Goal: Complete application form

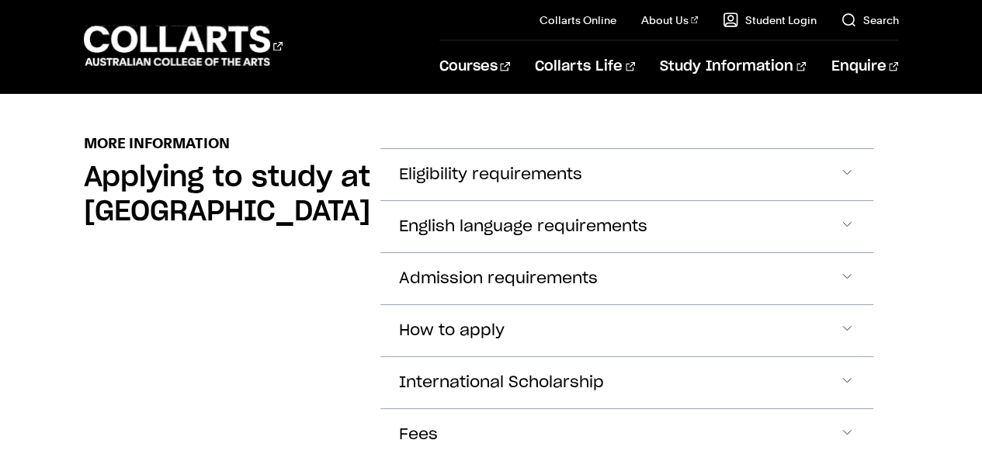
scroll to position [1794, 0]
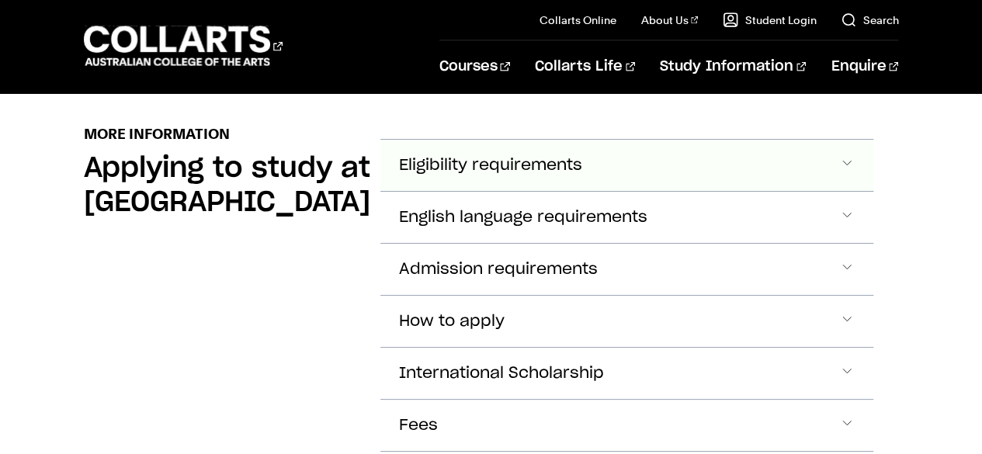
click at [854, 167] on button "Eligibility requirements" at bounding box center [627, 165] width 494 height 51
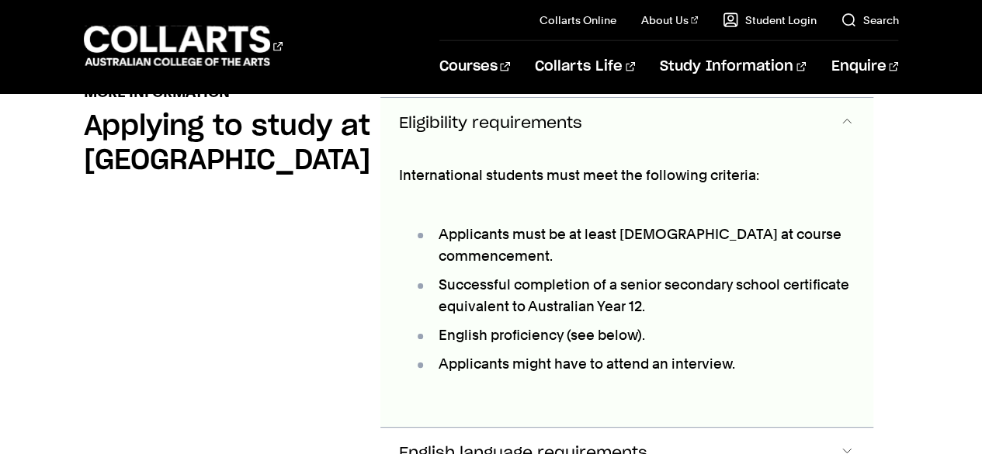
scroll to position [1847, 0]
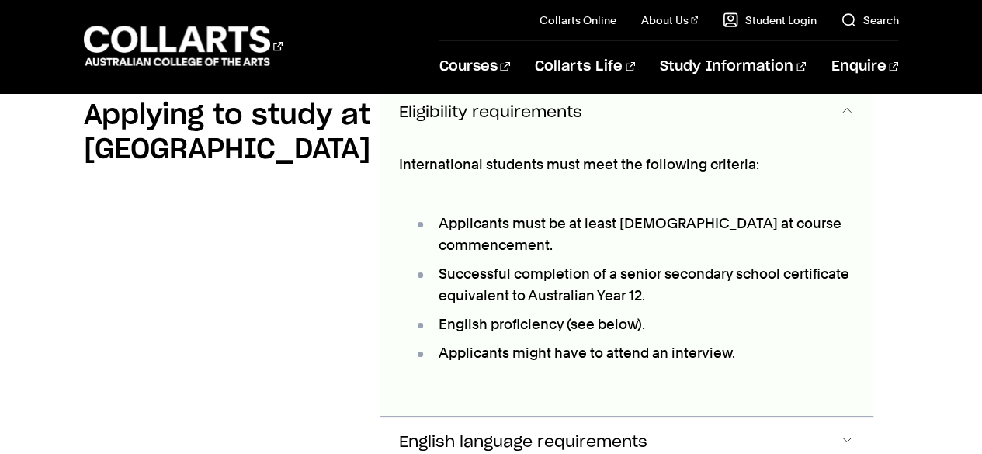
click at [836, 117] on button "Eligibility requirements" at bounding box center [627, 112] width 494 height 51
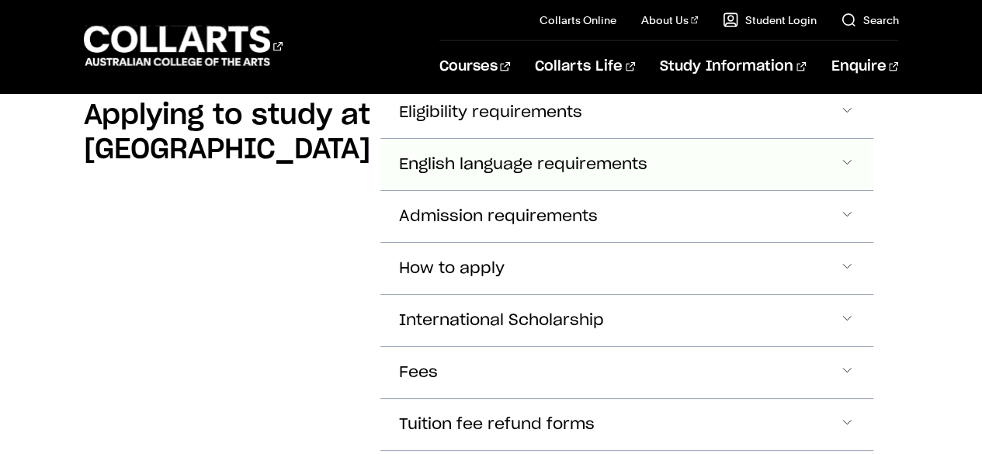
click at [751, 175] on button "English language requirements" at bounding box center [627, 164] width 494 height 51
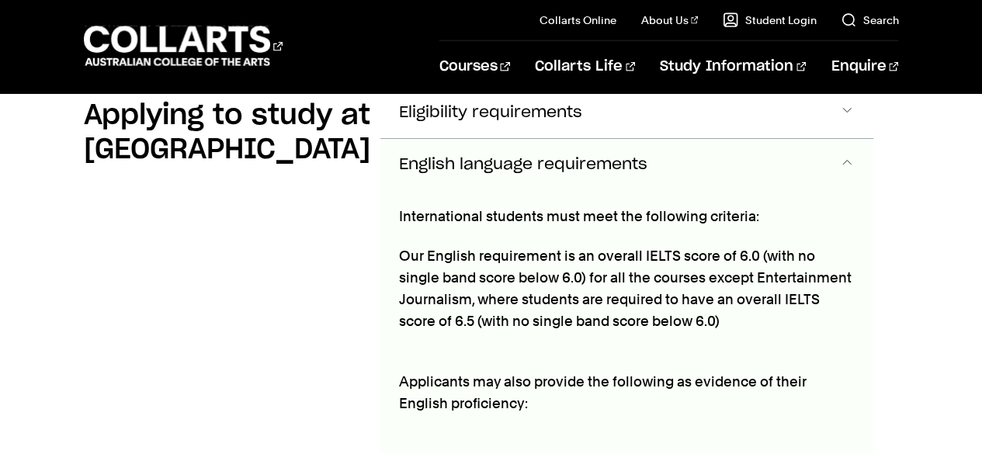
scroll to position [1849, 0]
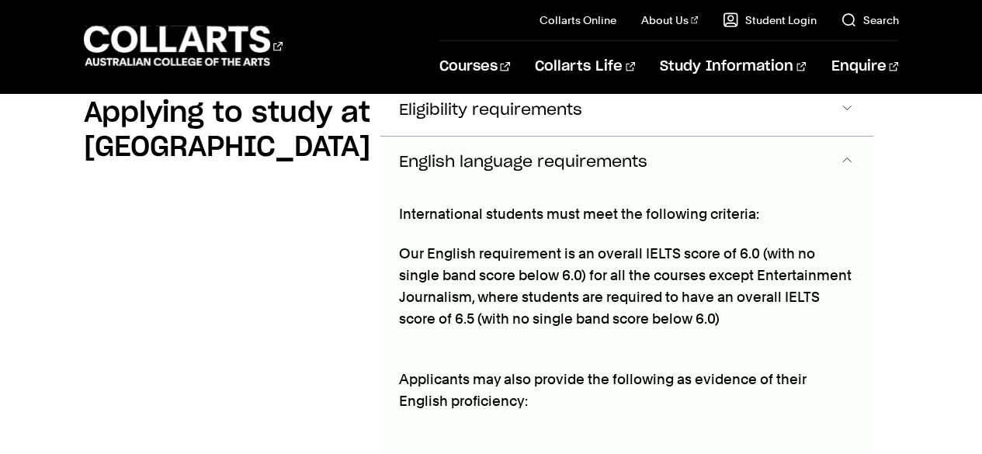
click at [751, 175] on button "English language requirements" at bounding box center [627, 162] width 494 height 51
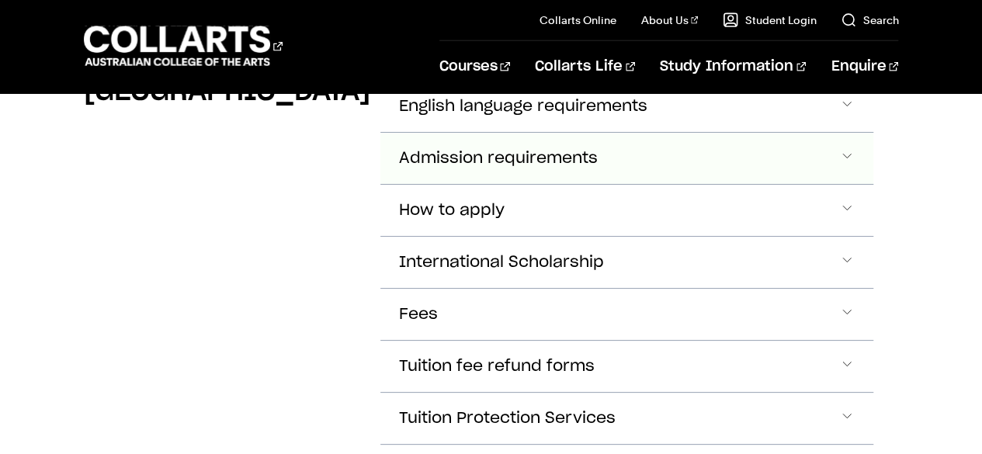
click at [778, 182] on button "Admission requirements" at bounding box center [627, 158] width 494 height 51
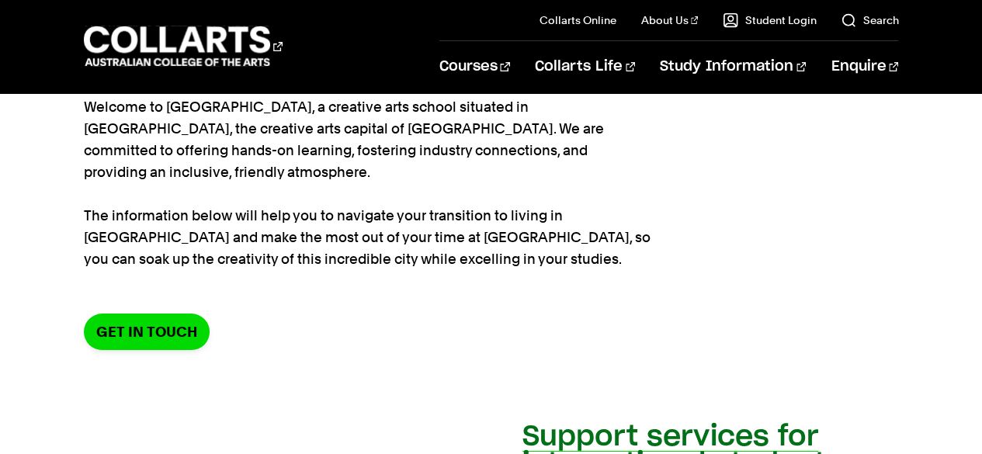
scroll to position [0, 0]
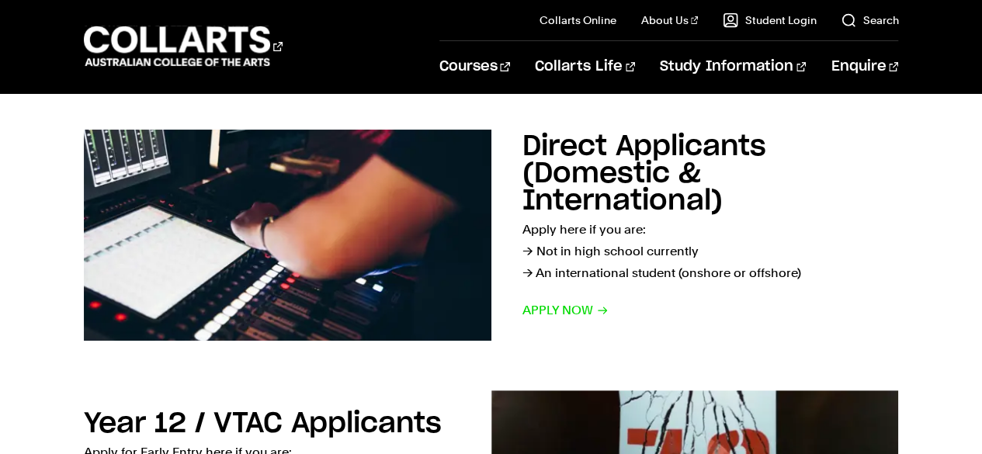
scroll to position [246, 0]
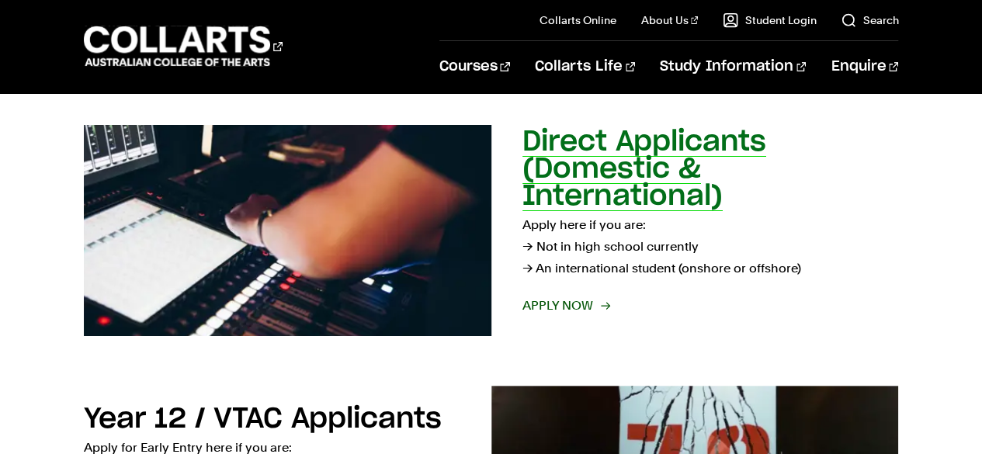
click at [568, 306] on span "Apply now" at bounding box center [565, 306] width 86 height 22
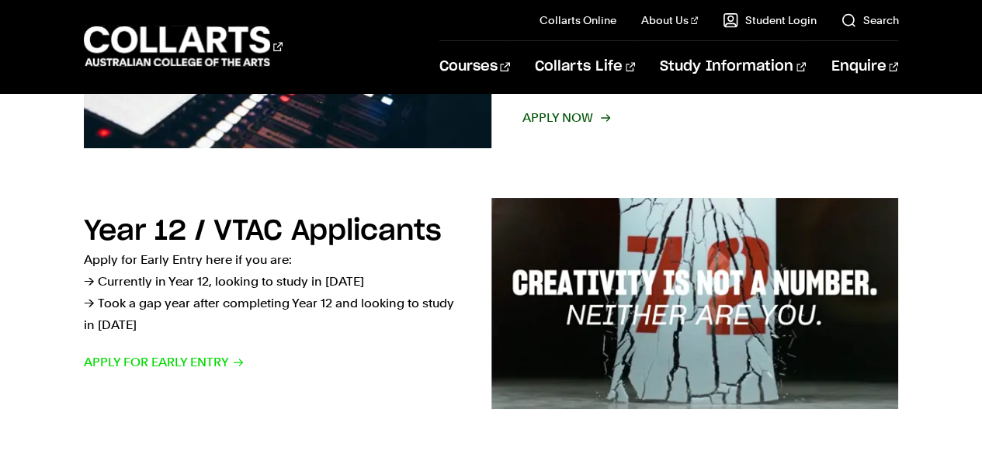
scroll to position [485, 0]
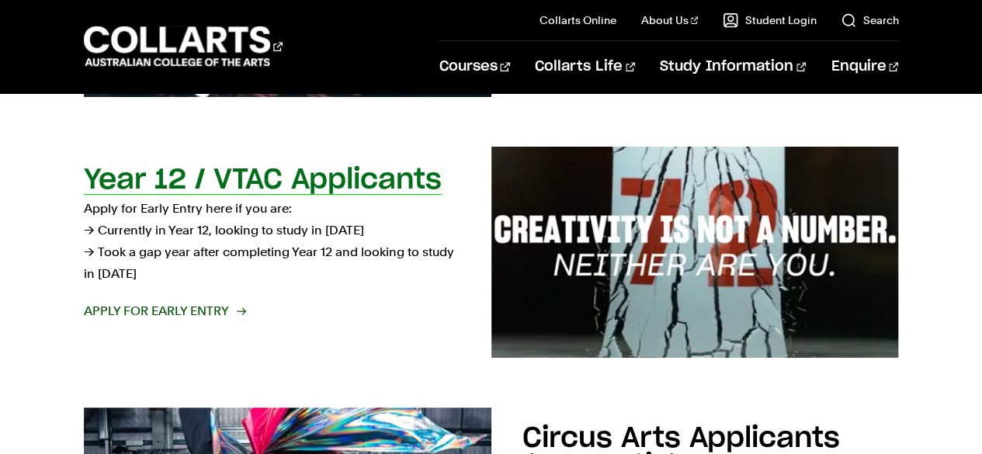
click at [208, 309] on span "Apply for Early Entry" at bounding box center [164, 311] width 161 height 22
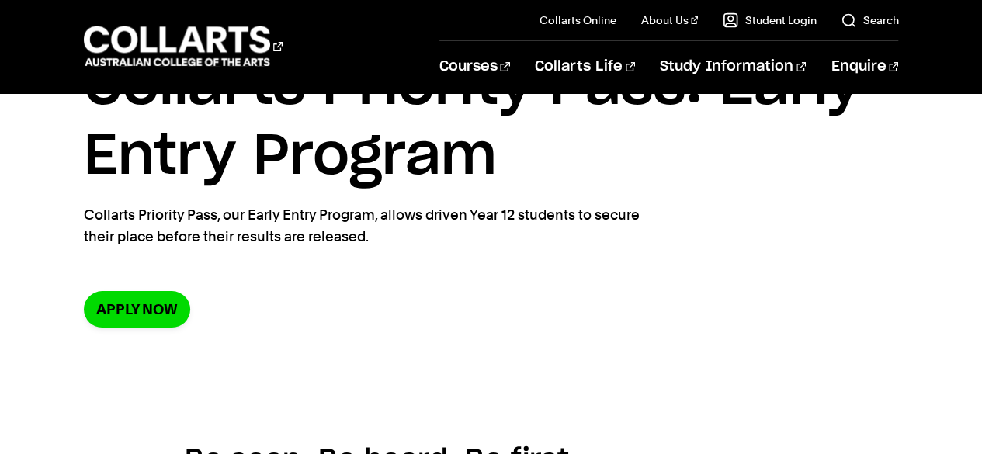
scroll to position [102, 0]
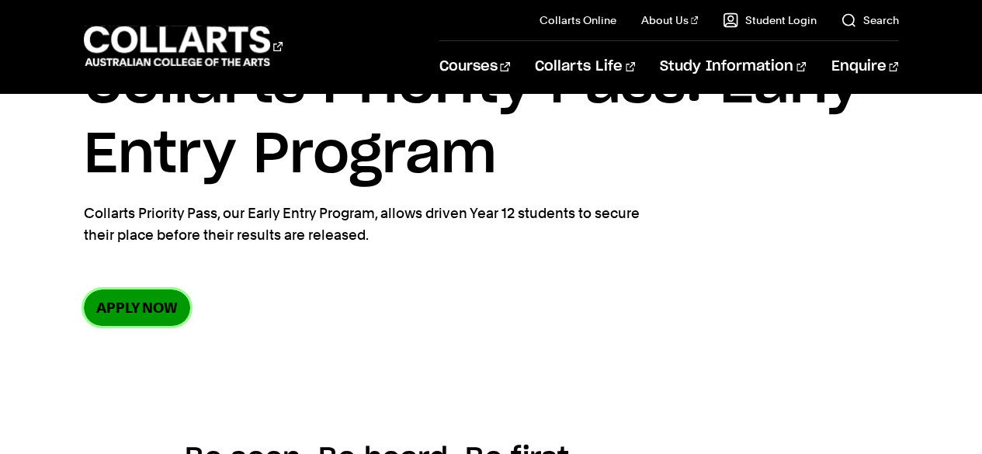
click at [148, 305] on link "Apply now" at bounding box center [137, 307] width 106 height 36
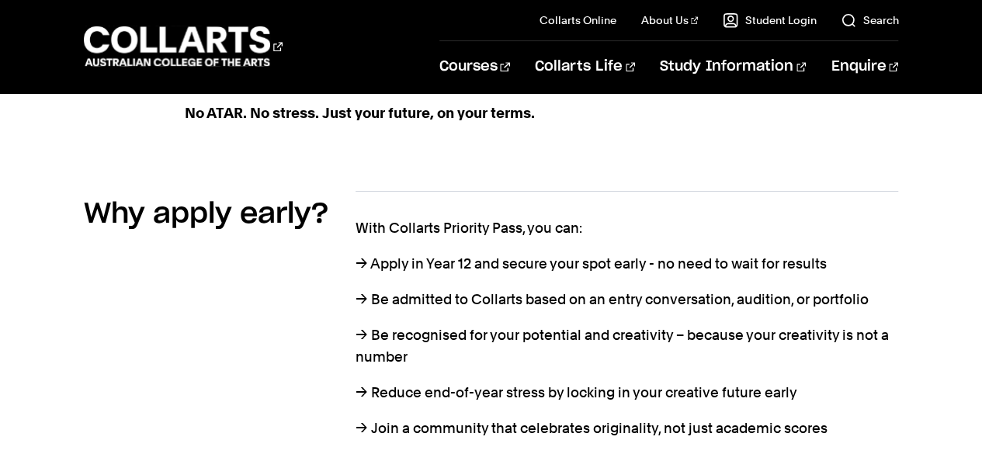
scroll to position [698, 0]
